Goal: Communication & Community: Share content

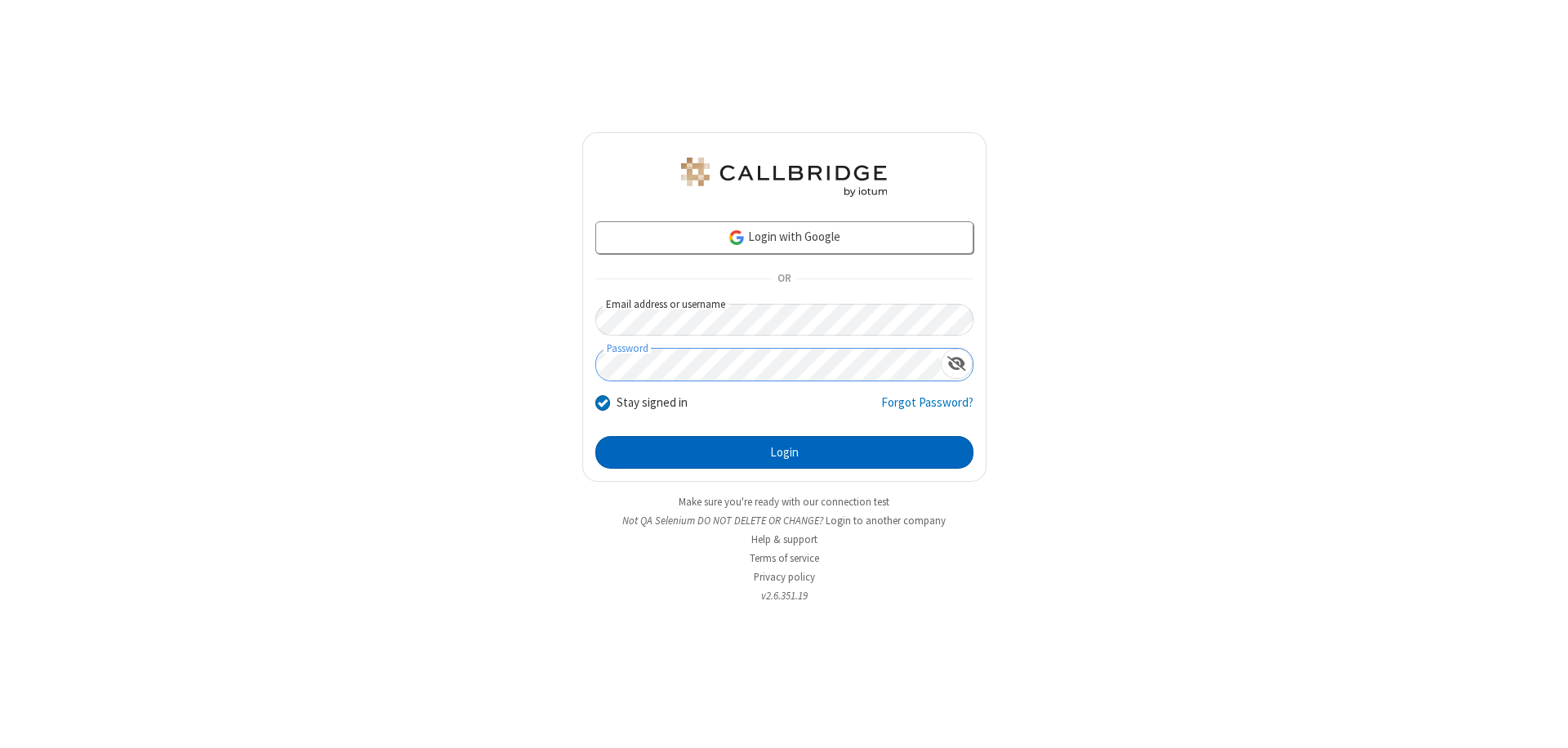
click at [784, 453] on button "Login" at bounding box center [784, 453] width 378 height 33
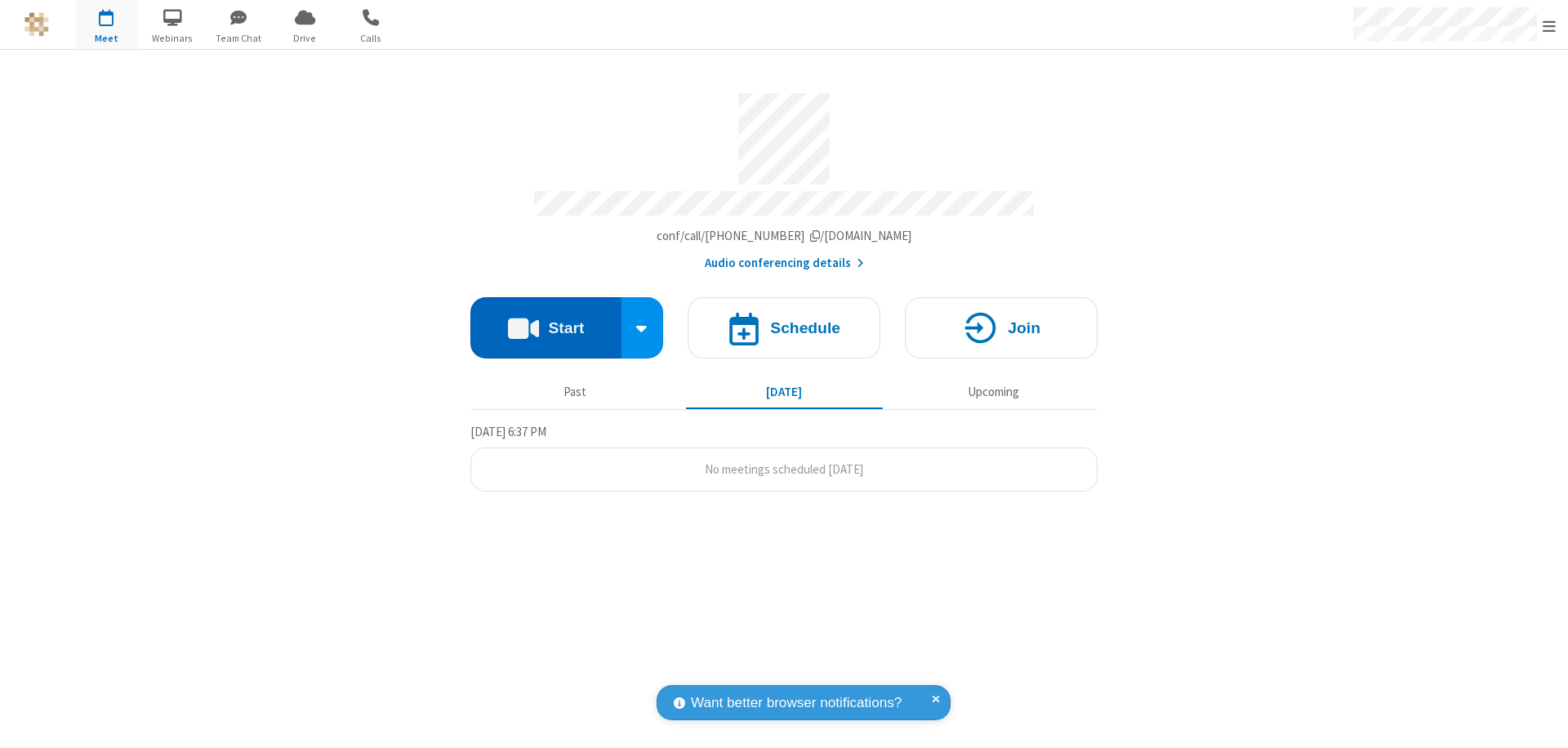
click at [545, 320] on button "Start" at bounding box center [545, 327] width 151 height 61
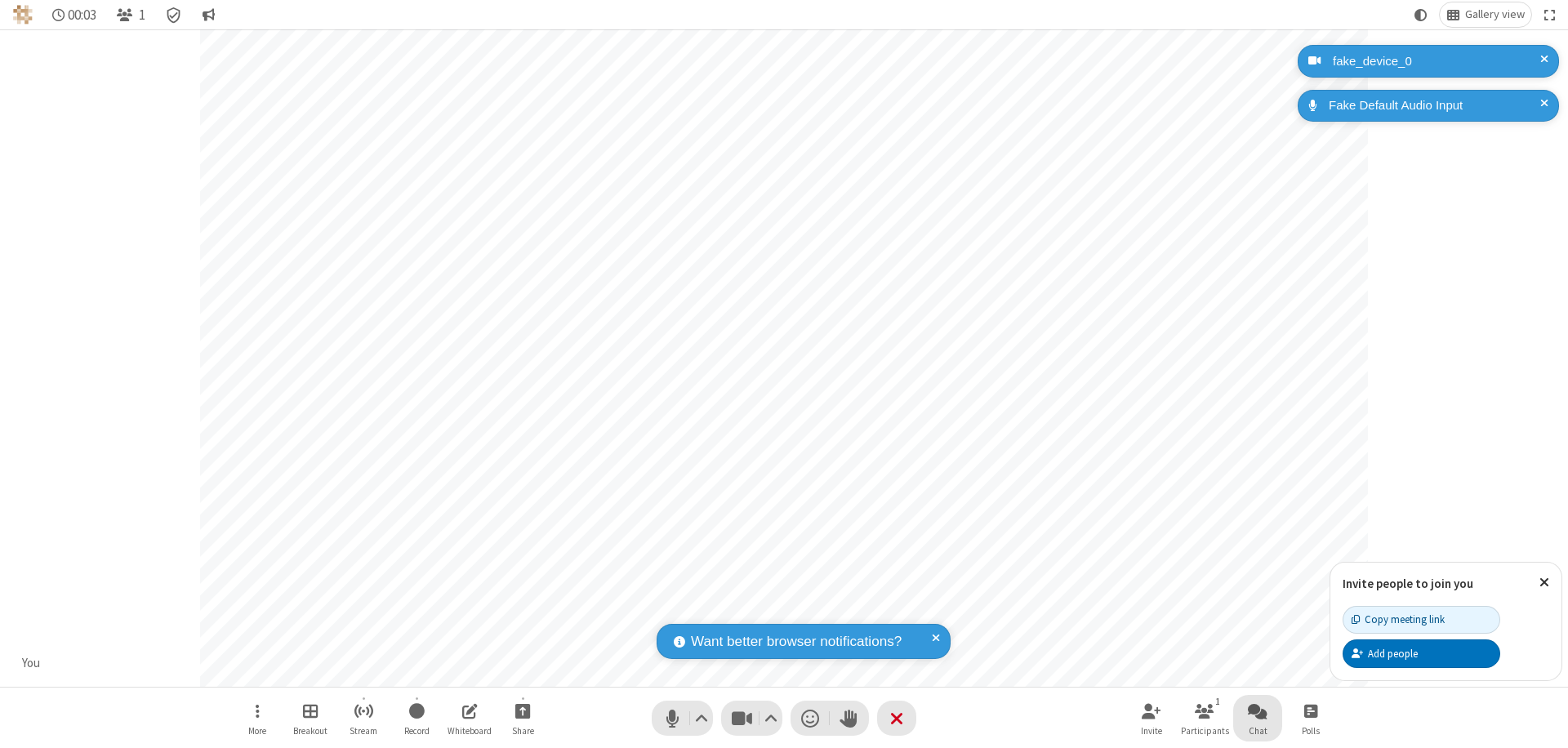
click at [1257, 711] on span "Open chat" at bounding box center [1257, 711] width 20 height 20
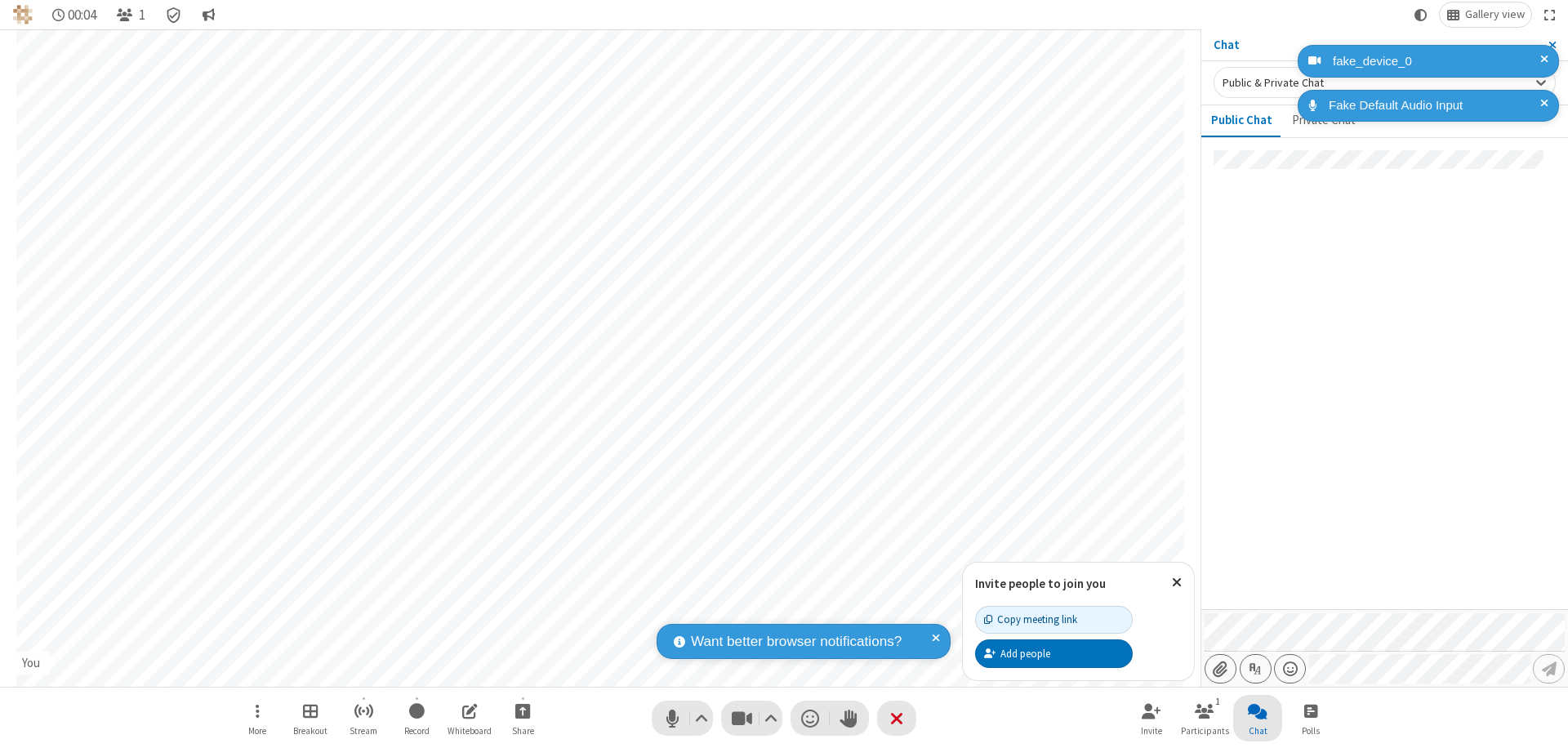
type input "C:\fakepath\doc_test.docx"
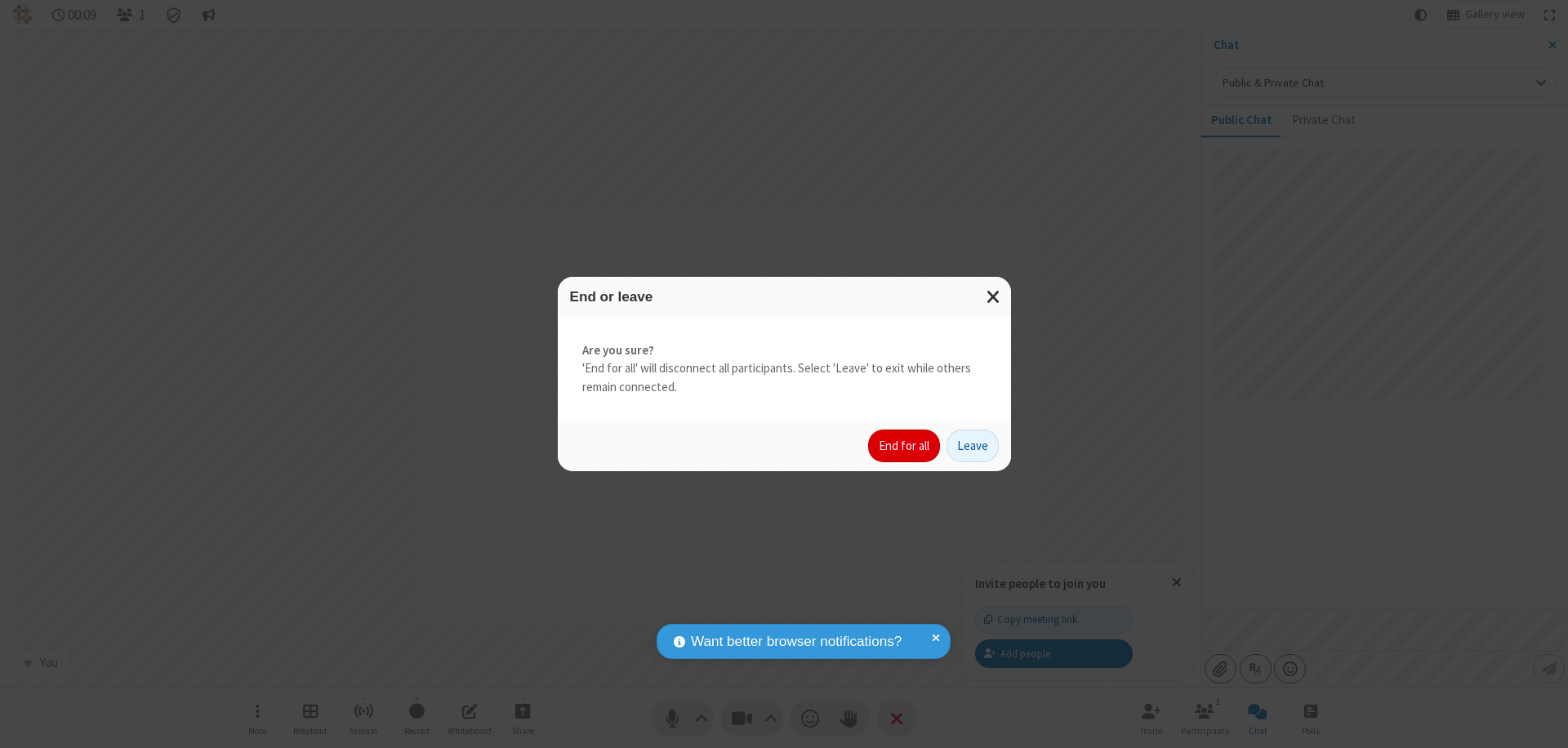
click at [905, 446] on button "End for all" at bounding box center [904, 446] width 72 height 33
